Goal: Task Accomplishment & Management: Manage account settings

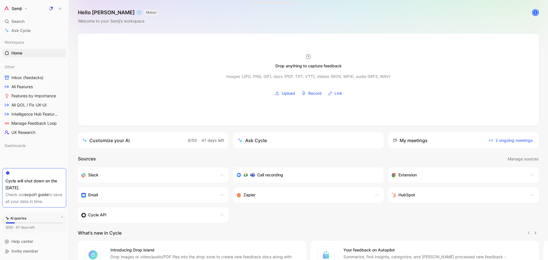
click at [26, 8] on button "Semji" at bounding box center [15, 9] width 27 height 8
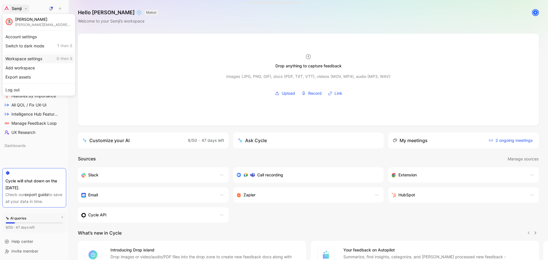
click at [36, 62] on div "Workspace settings G then S" at bounding box center [39, 58] width 70 height 9
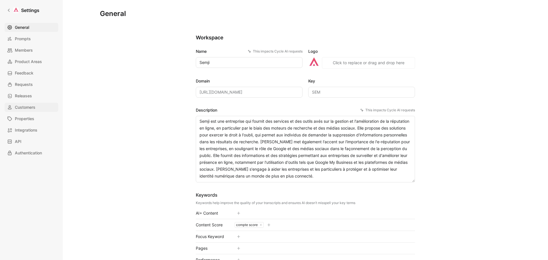
click at [30, 106] on span "Customers" at bounding box center [25, 107] width 21 height 7
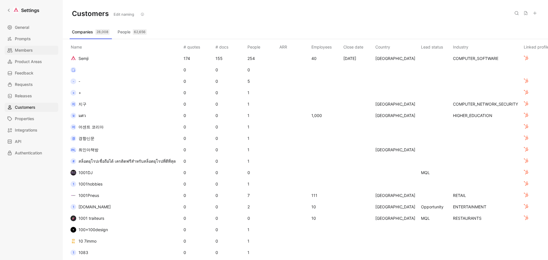
click at [30, 47] on span "Members" at bounding box center [24, 50] width 18 height 7
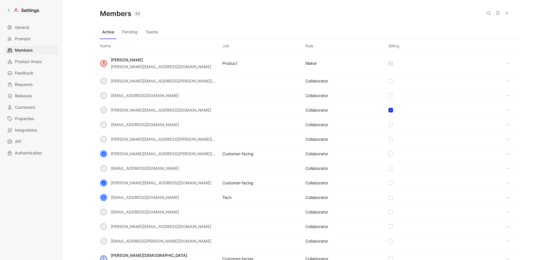
click at [128, 35] on button "Pending" at bounding box center [130, 31] width 20 height 9
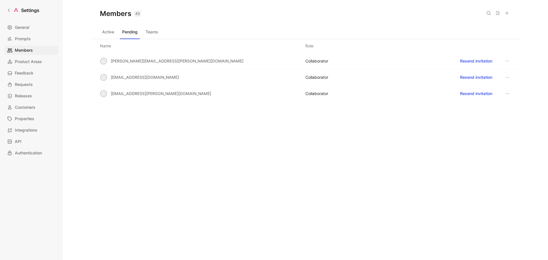
click at [156, 34] on button "Teams" at bounding box center [151, 31] width 17 height 9
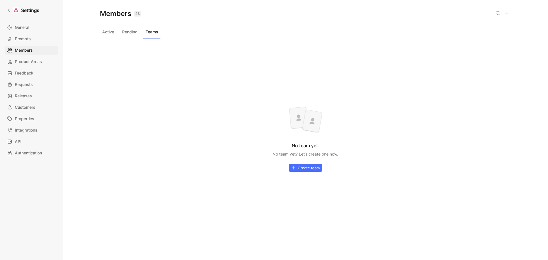
click at [113, 35] on button "Active" at bounding box center [108, 31] width 17 height 9
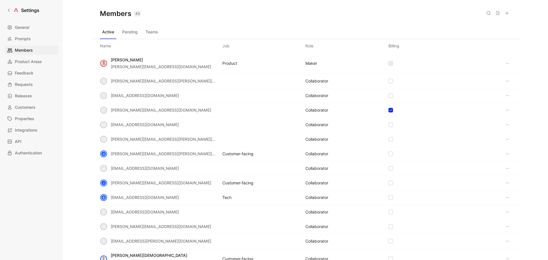
click at [494, 13] on button at bounding box center [498, 13] width 8 height 8
click at [303, 17] on div "Members 43 Saved" at bounding box center [305, 13] width 429 height 27
click at [261, 13] on div "Members 43 Saved" at bounding box center [305, 13] width 429 height 27
click at [126, 33] on button "Pending" at bounding box center [130, 31] width 20 height 9
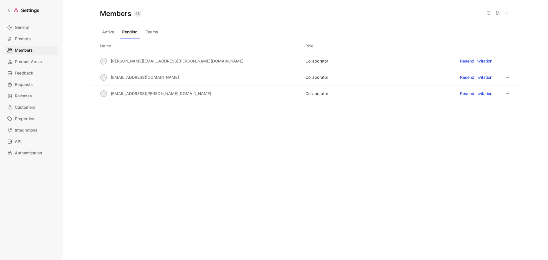
click at [160, 33] on button "Teams" at bounding box center [151, 31] width 17 height 9
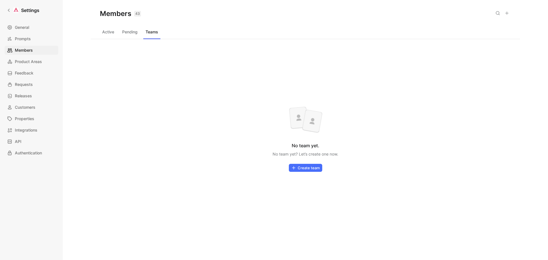
click at [109, 34] on button "Active" at bounding box center [108, 31] width 17 height 9
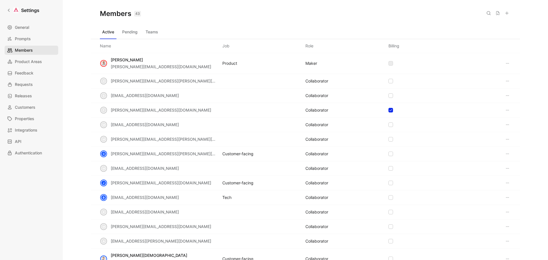
click at [31, 52] on span "Members" at bounding box center [24, 50] width 18 height 7
click at [32, 140] on link "API" at bounding box center [32, 141] width 54 height 9
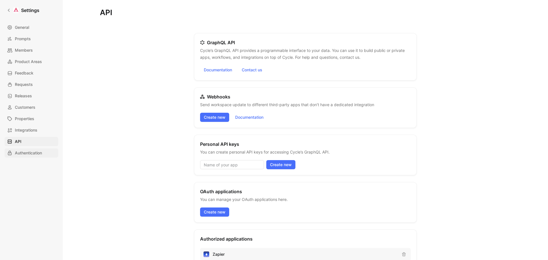
click at [30, 153] on span "Authentication" at bounding box center [28, 153] width 27 height 7
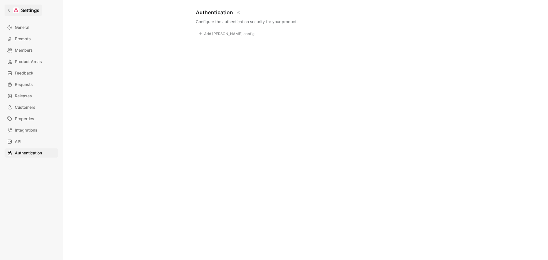
click at [11, 10] on link "Settings" at bounding box center [23, 10] width 37 height 11
